Goal: Information Seeking & Learning: Learn about a topic

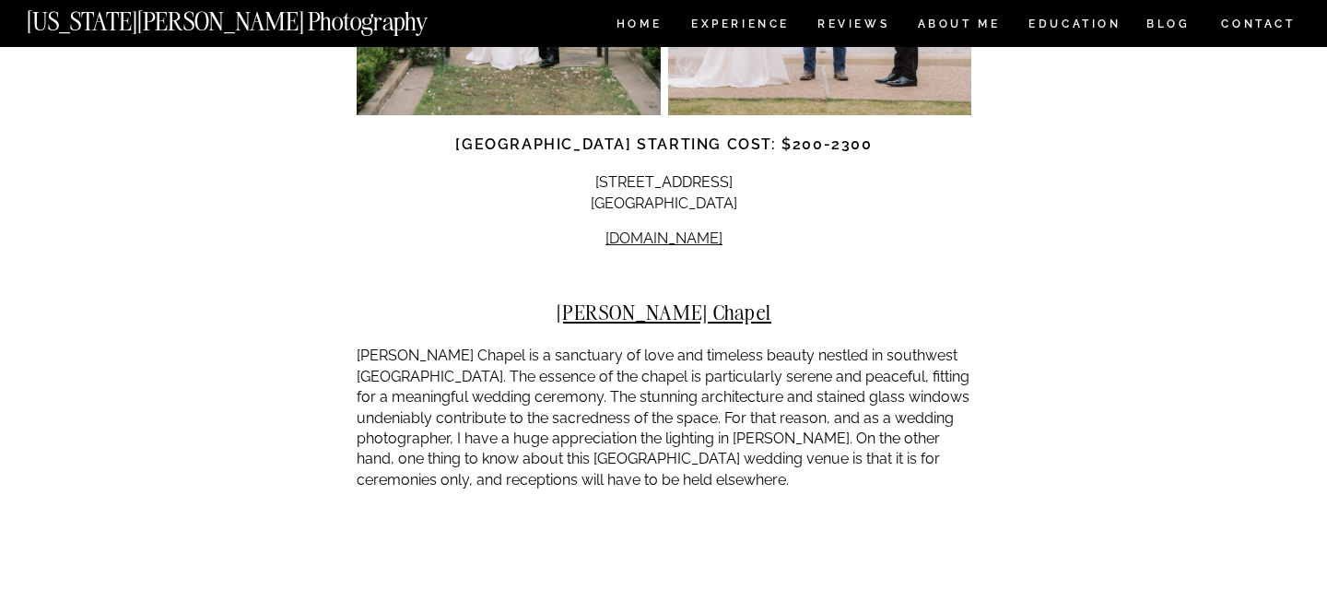
scroll to position [4187, 0]
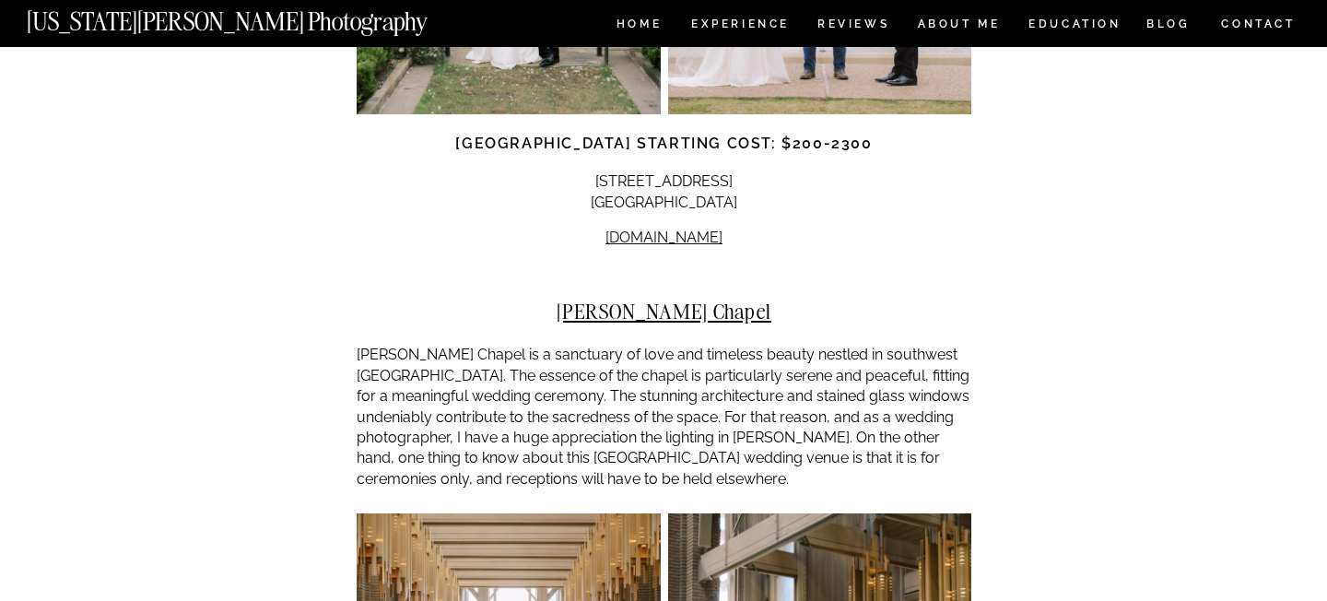
click at [650, 263] on div at bounding box center [664, 281] width 615 height 37
click at [645, 299] on h2 "[PERSON_NAME] Chapel" at bounding box center [664, 310] width 615 height 23
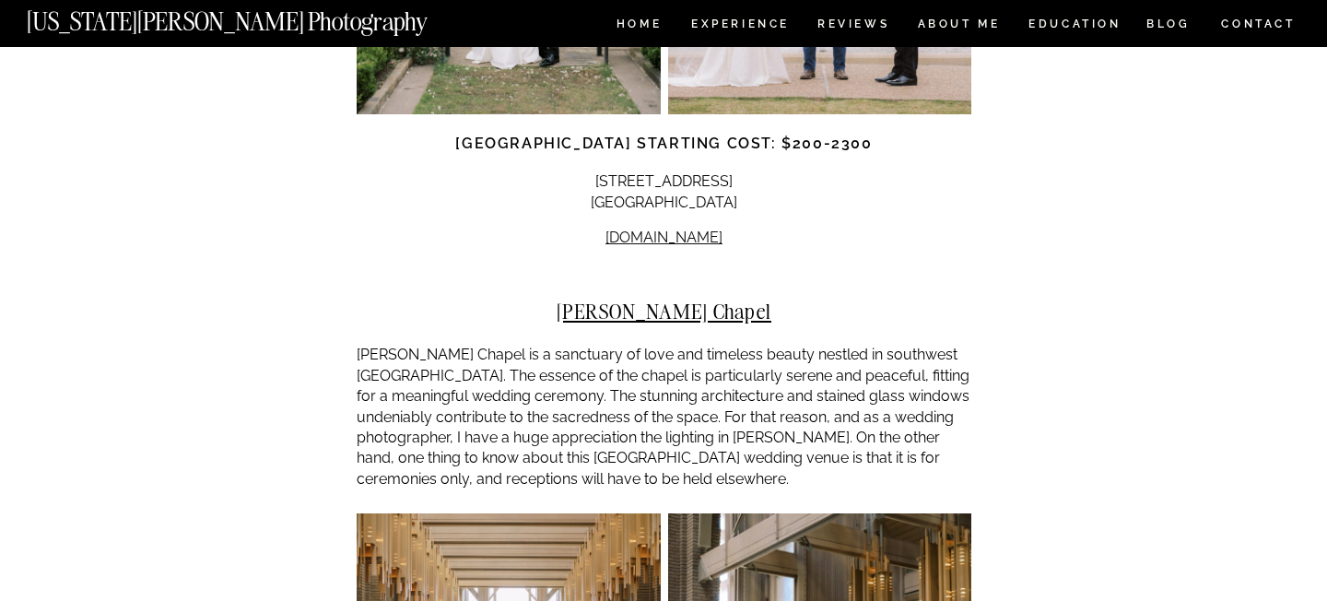
click at [645, 299] on h2 "[PERSON_NAME] Chapel" at bounding box center [664, 310] width 615 height 23
copy div "[PERSON_NAME] Chapel"
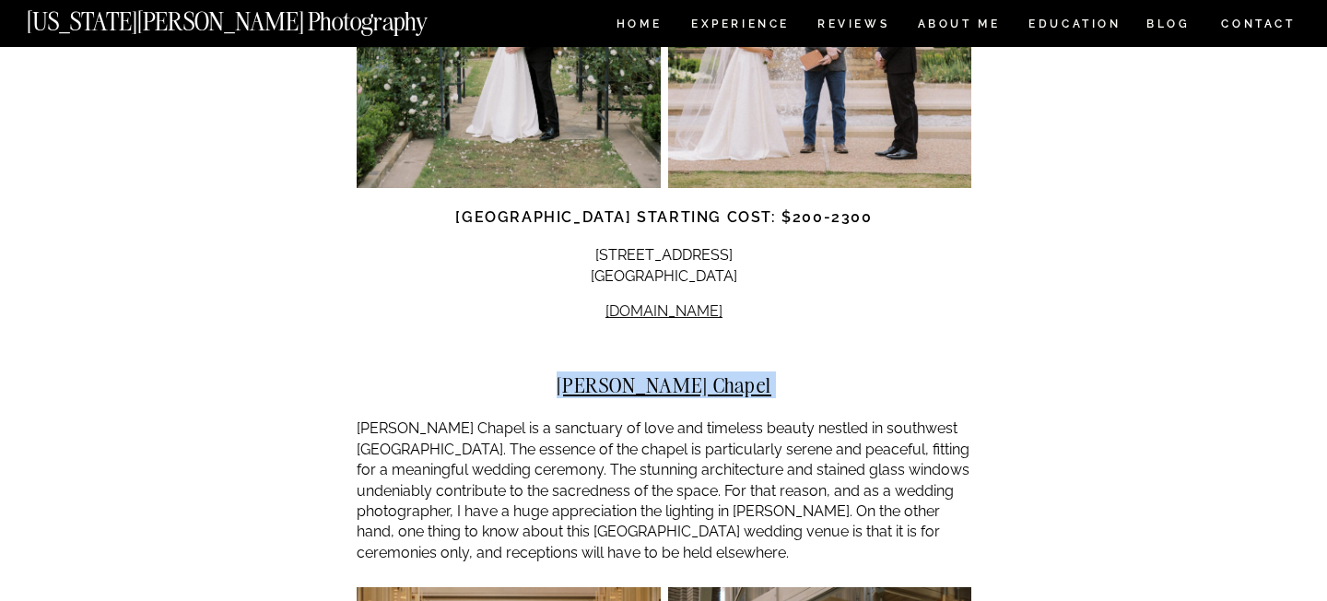
scroll to position [4107, 0]
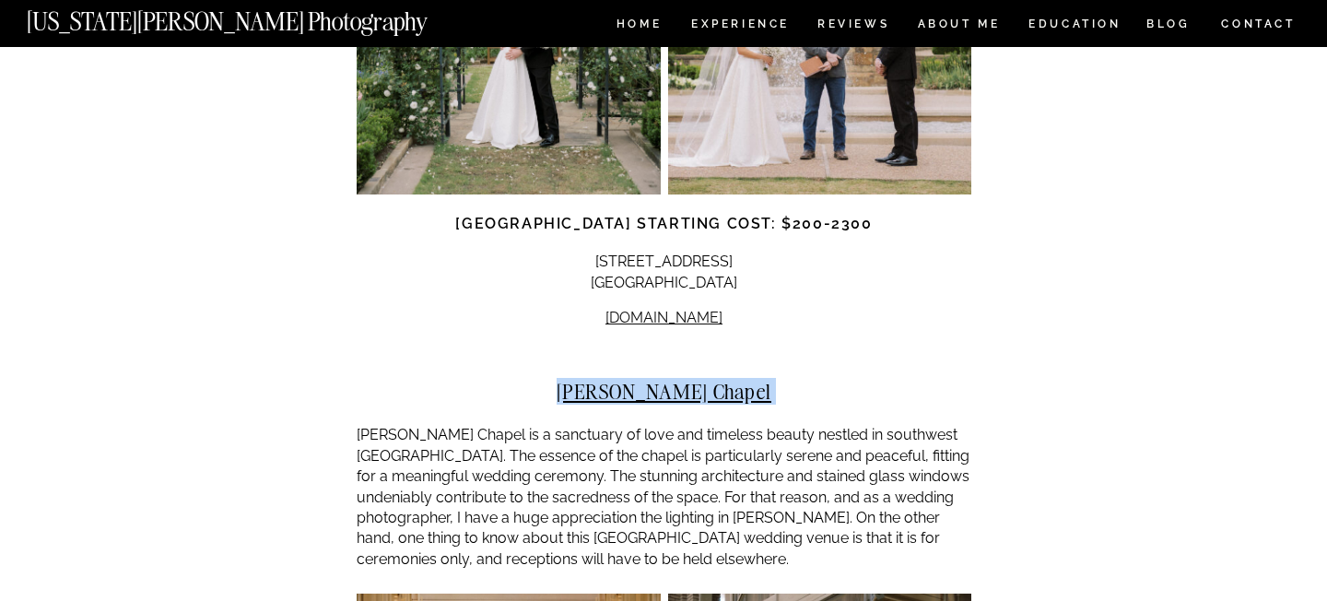
click at [495, 425] on p "[PERSON_NAME] Chapel is a sanctuary of love and timeless beauty nestled in sout…" at bounding box center [664, 497] width 615 height 145
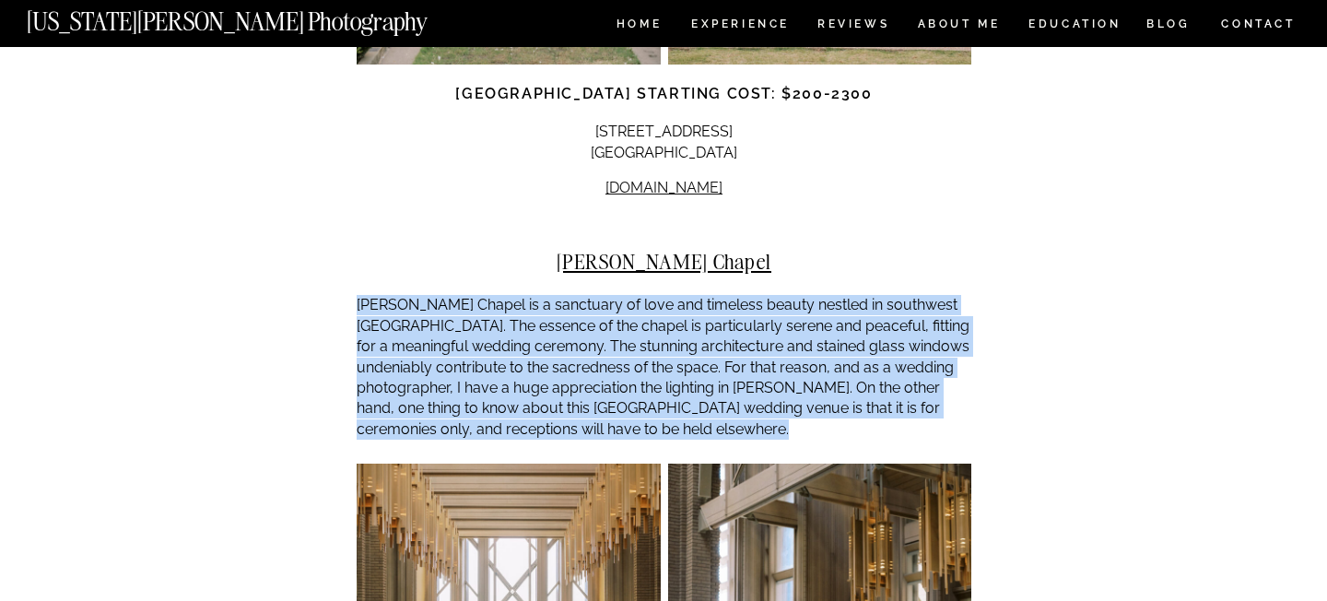
scroll to position [4268, 0]
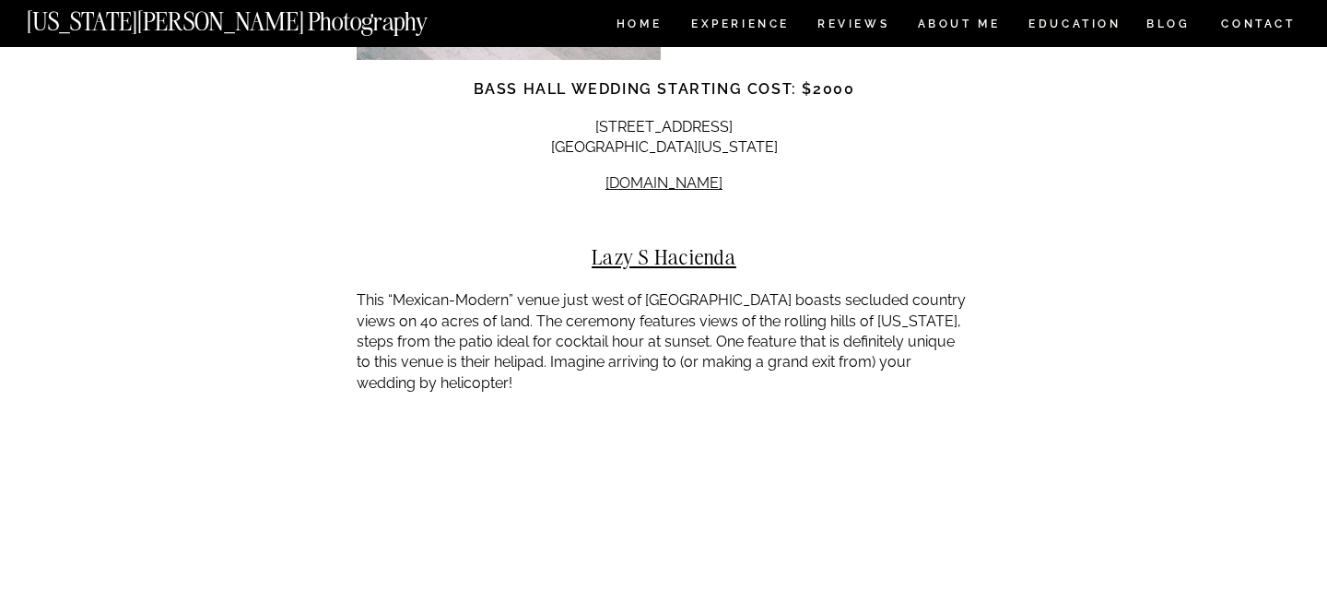
scroll to position [6739, 0]
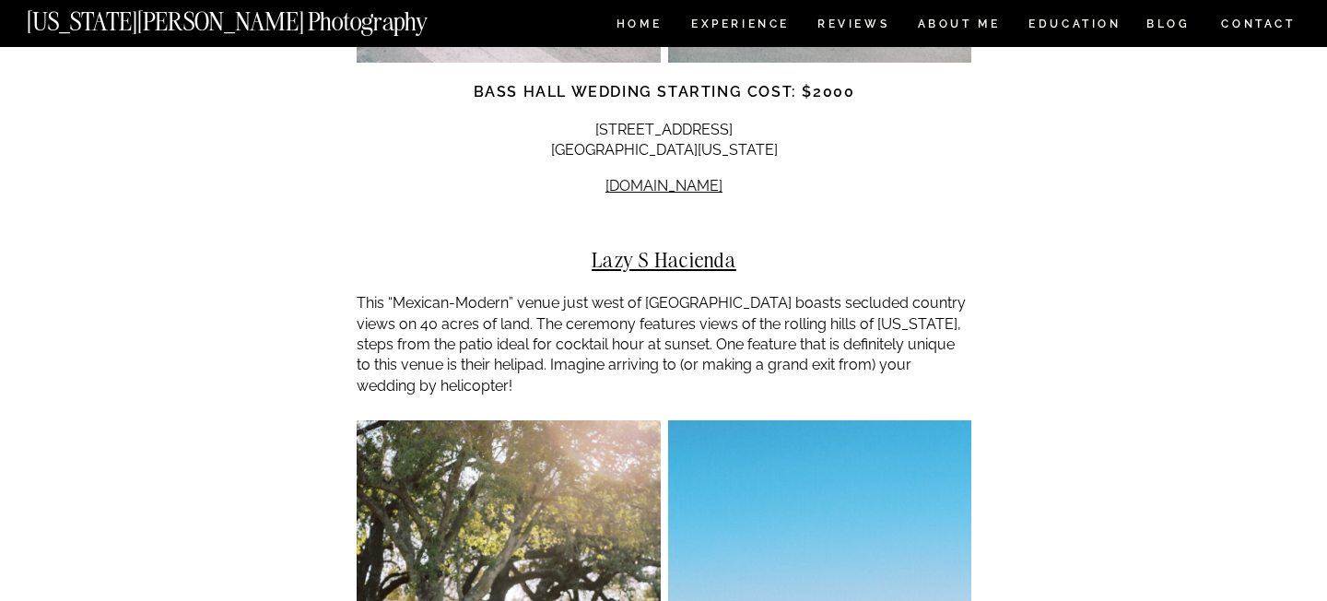
click at [682, 248] on h2 "Lazy S Hacienda" at bounding box center [664, 259] width 615 height 23
copy div "Lazy S Hacienda"
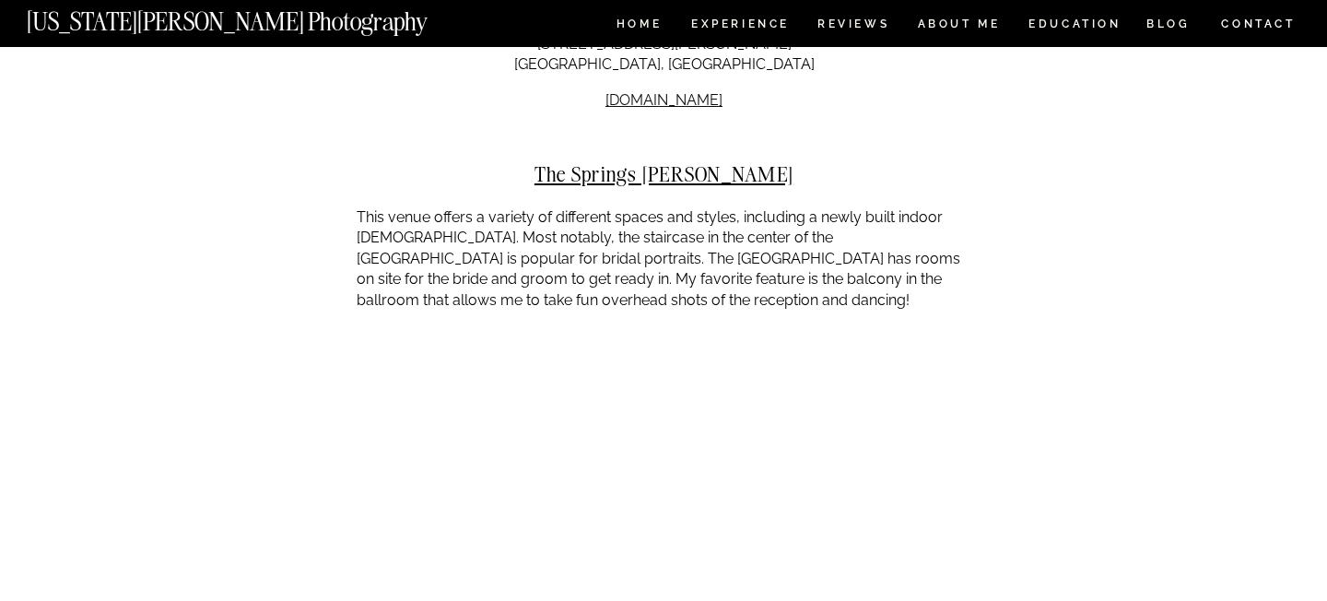
scroll to position [8404, 0]
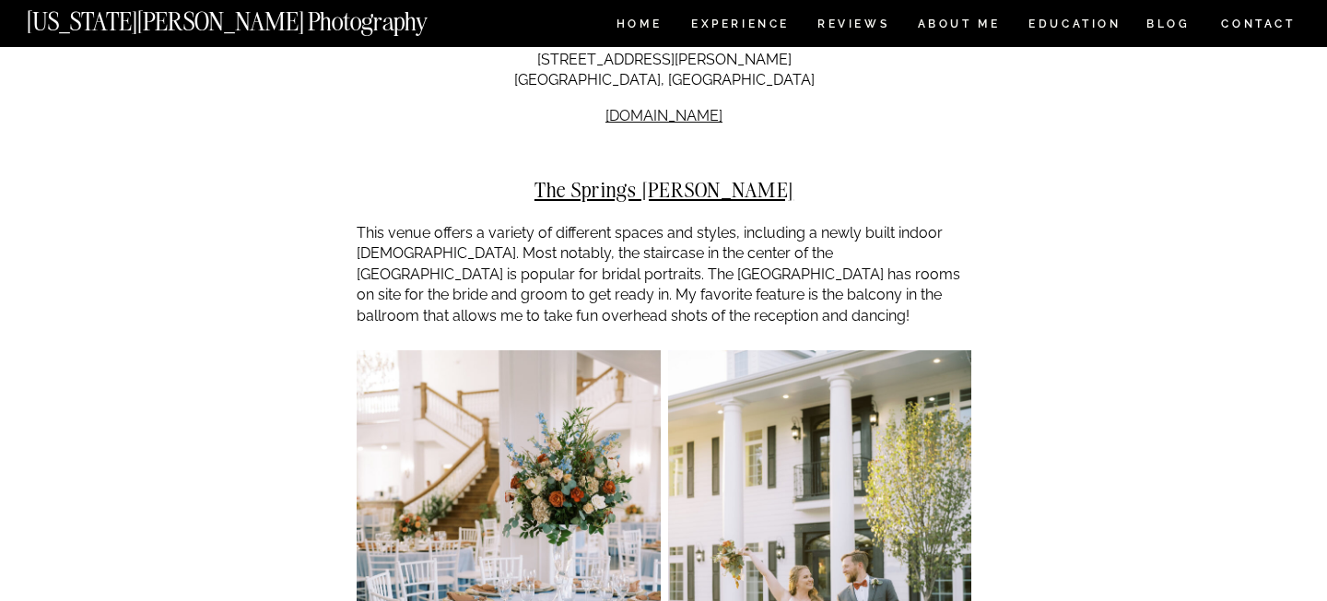
click at [753, 178] on h2 "The Springs [PERSON_NAME]" at bounding box center [664, 189] width 615 height 23
click at [748, 223] on p "This venue offers a variety of different spaces and styles, including a newly b…" at bounding box center [664, 274] width 615 height 103
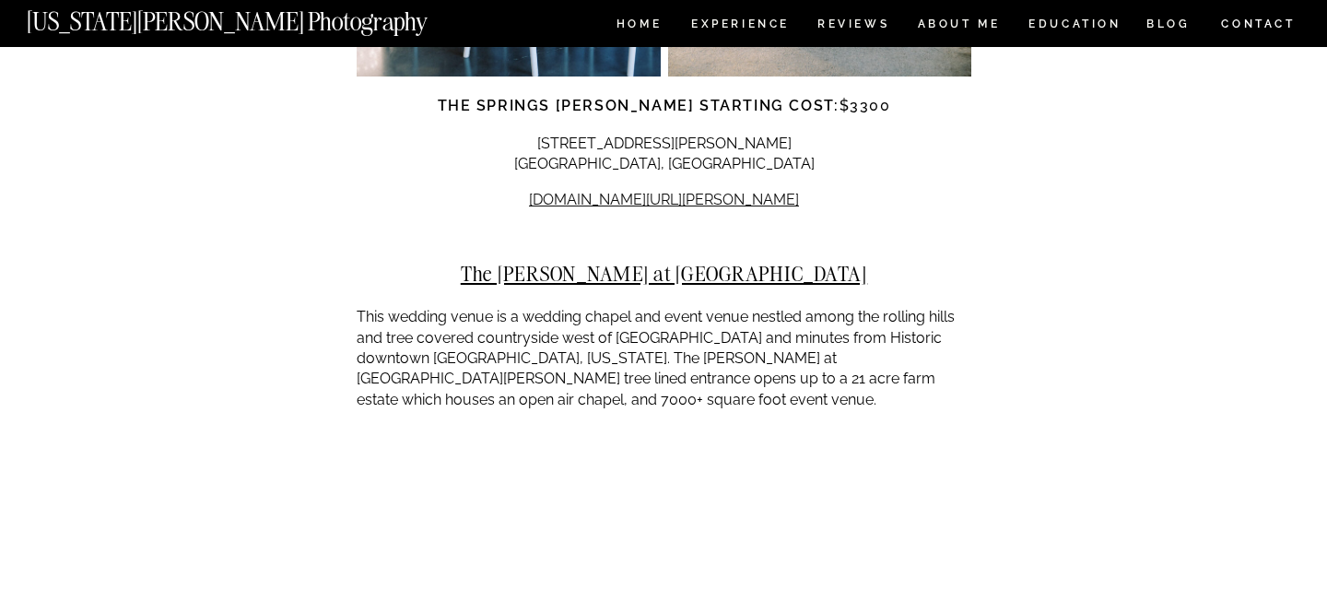
scroll to position [9112, 0]
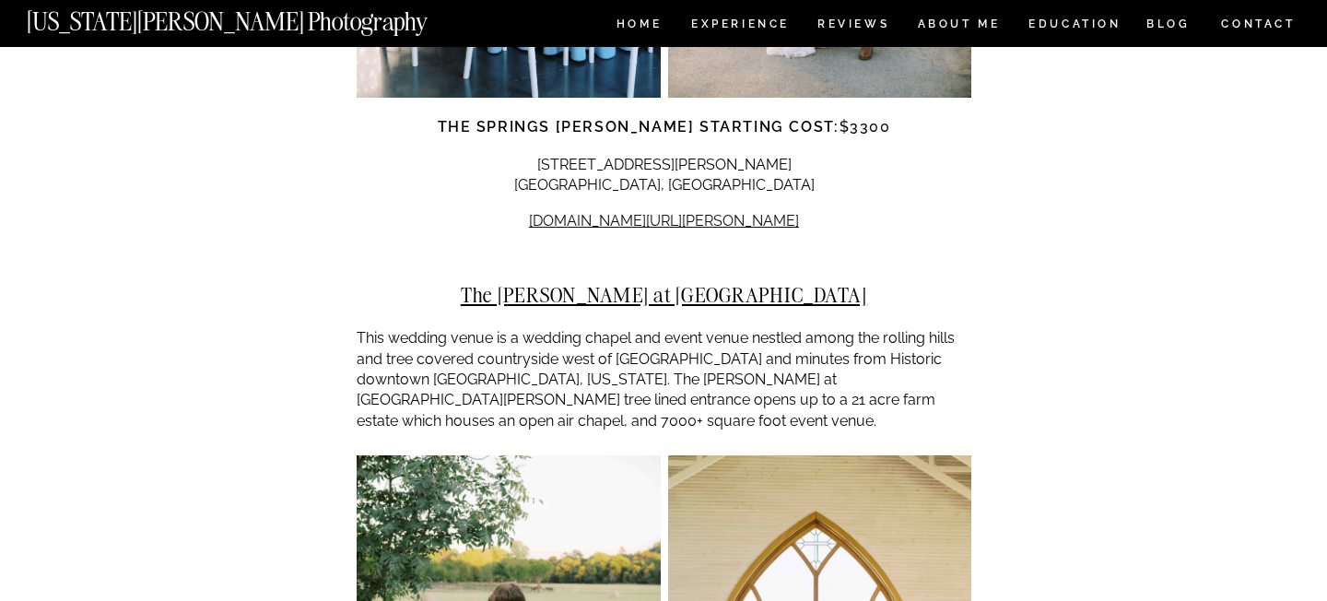
click at [748, 283] on h2 "The [PERSON_NAME] at [GEOGRAPHIC_DATA]" at bounding box center [664, 294] width 615 height 23
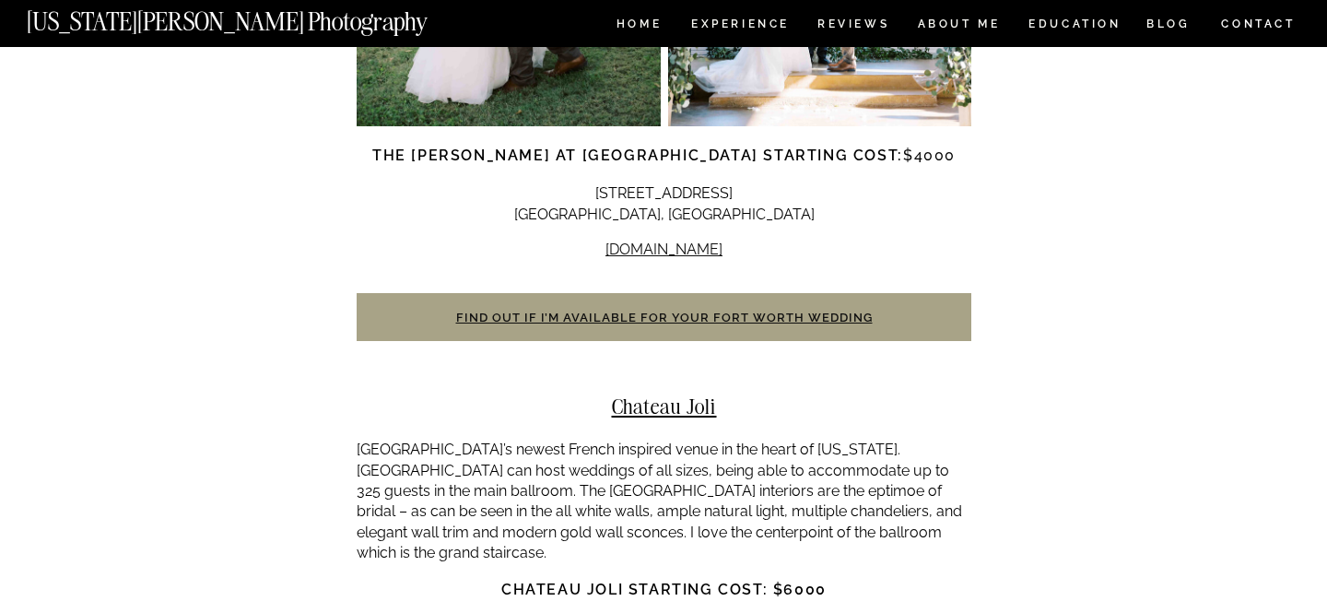
scroll to position [9967, 0]
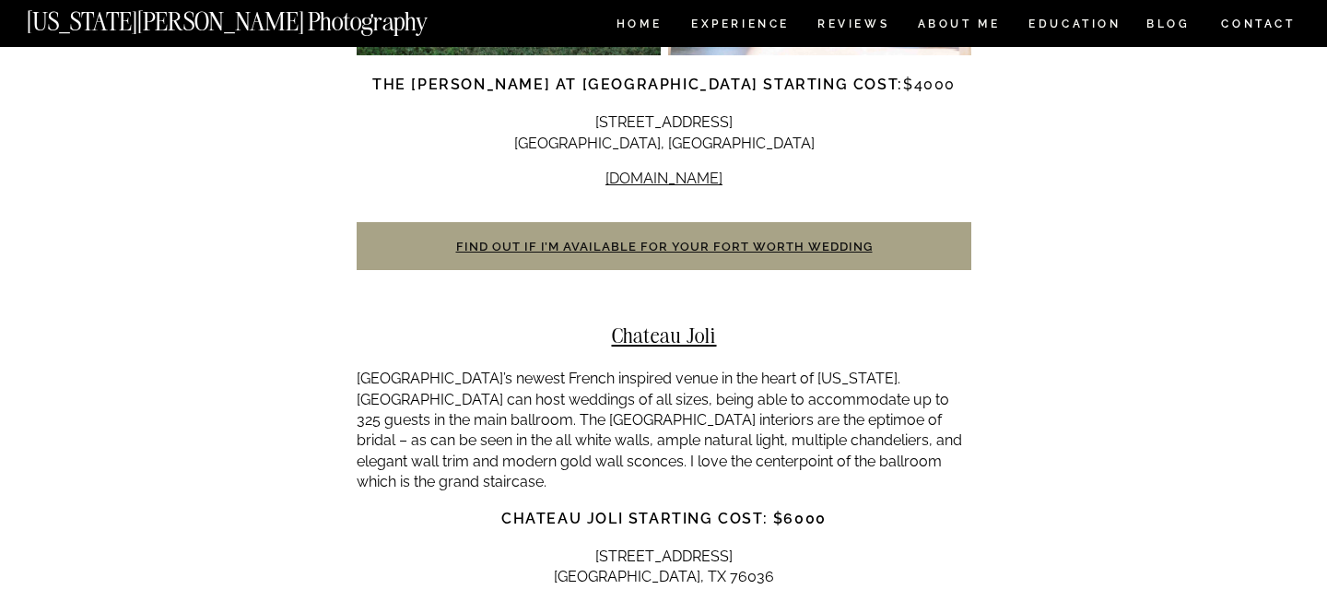
click at [622, 369] on p "[GEOGRAPHIC_DATA]’s newest French inspired venue in the heart of [US_STATE]. [G…" at bounding box center [664, 430] width 615 height 123
click at [662, 323] on h2 "Chateau Joli" at bounding box center [664, 334] width 615 height 23
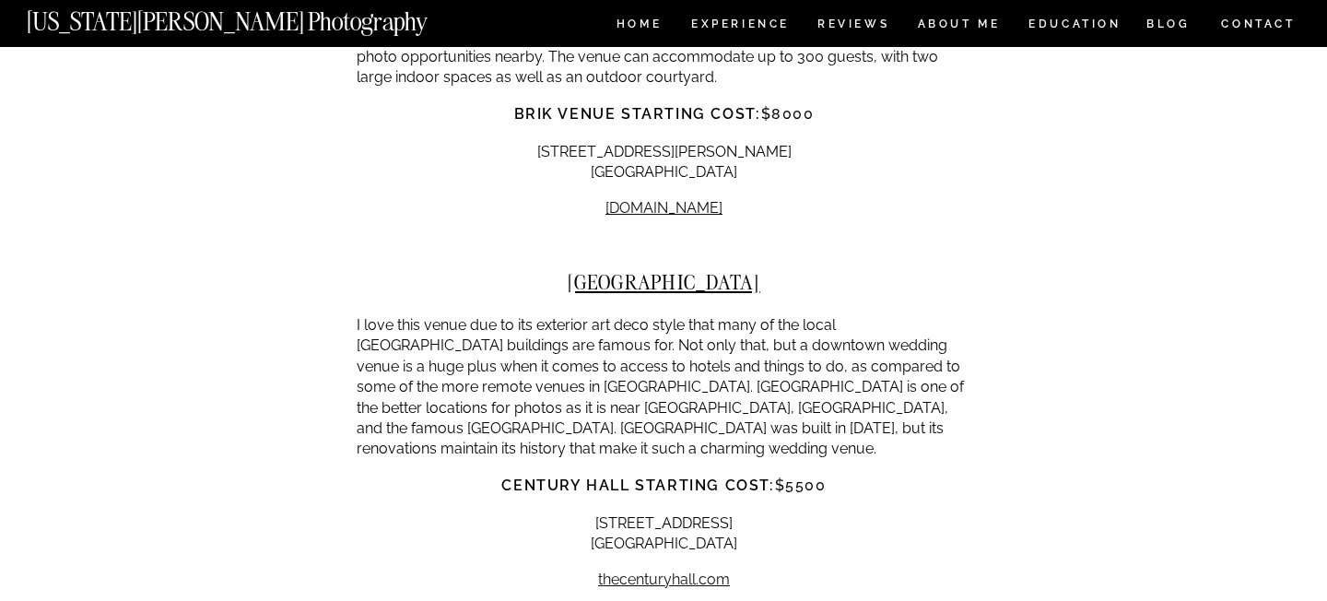
scroll to position [12271, 0]
